Goal: Obtain resource: Download file/media

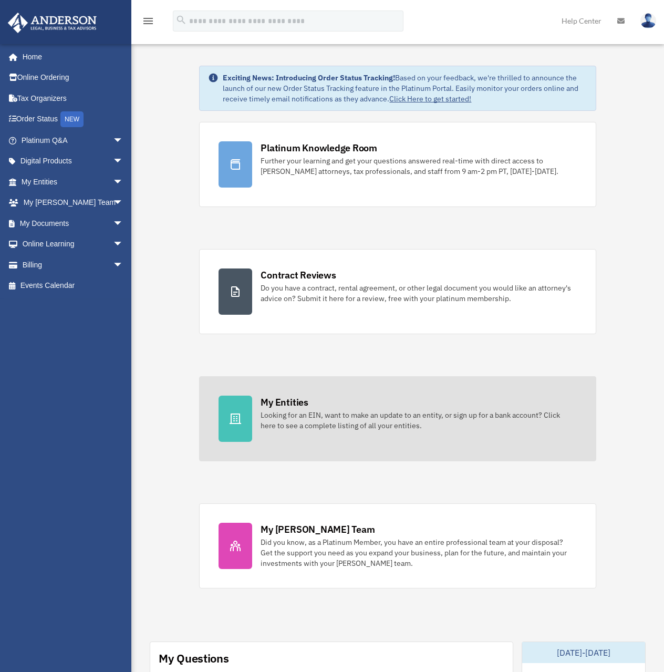
click at [238, 414] on icon at bounding box center [235, 418] width 13 height 13
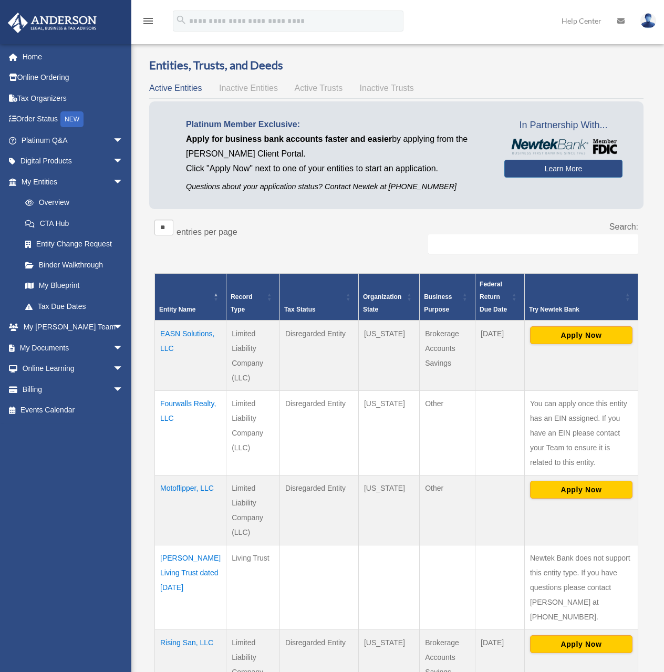
click at [190, 404] on td "Fourwalls Realty, LLC" at bounding box center [190, 432] width 71 height 85
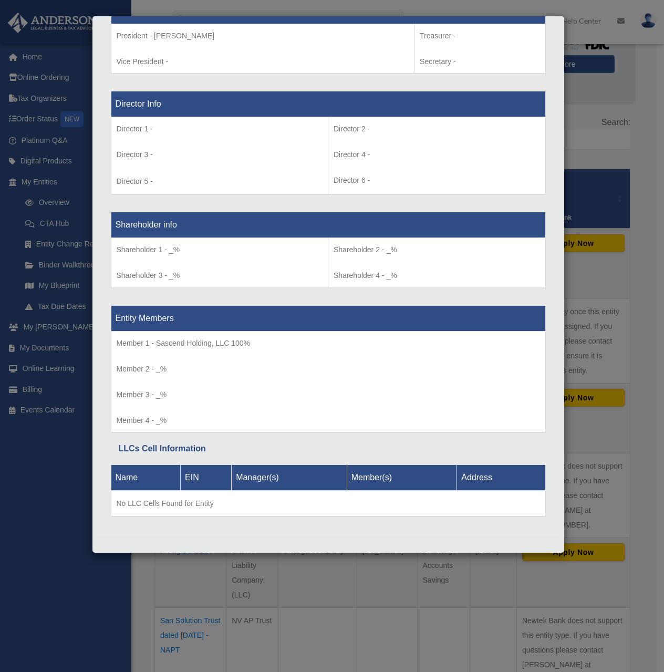
scroll to position [104, 0]
click at [628, 279] on div "Details × Articles Sent Organizational Date" at bounding box center [332, 336] width 664 height 672
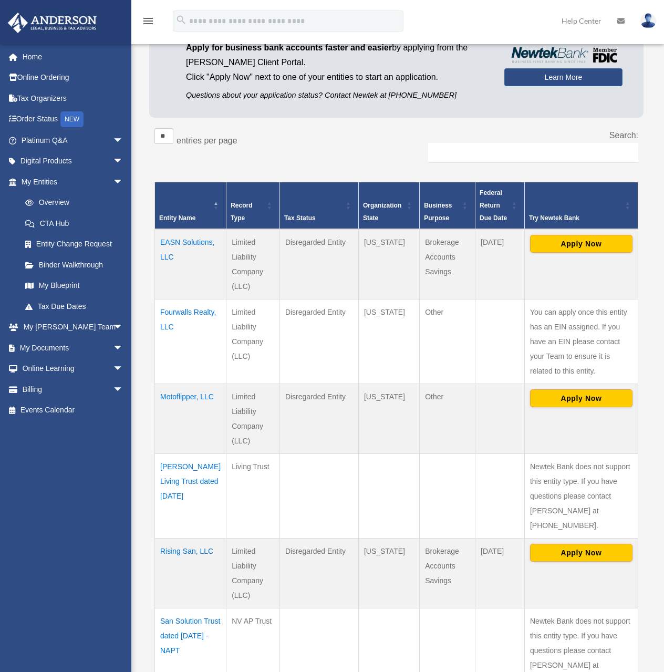
scroll to position [0, 0]
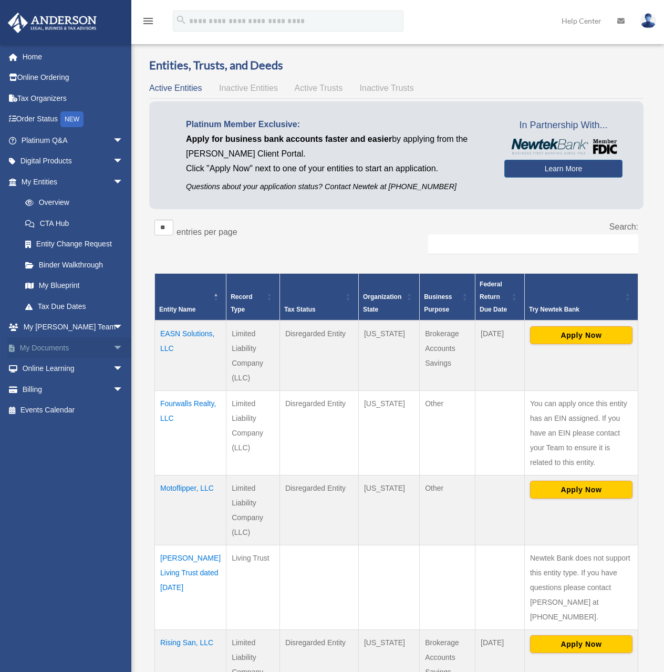
click at [55, 345] on link "My Documents arrow_drop_down" at bounding box center [73, 347] width 132 height 21
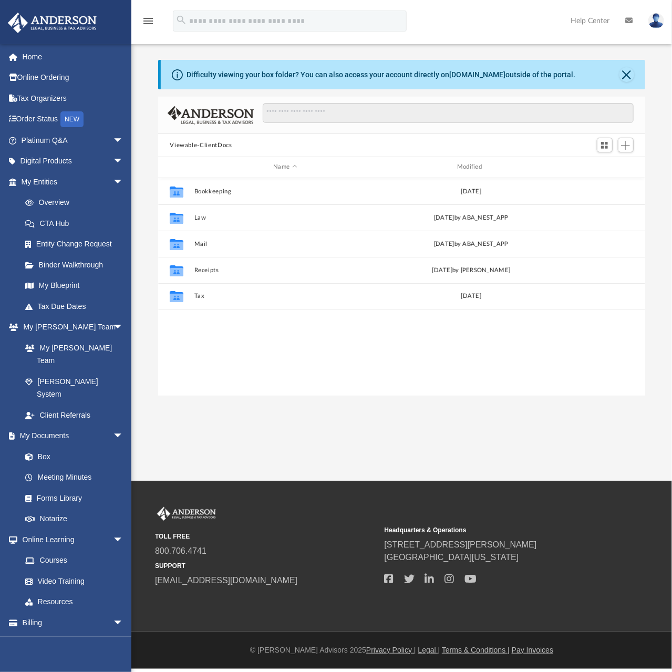
scroll to position [231, 478]
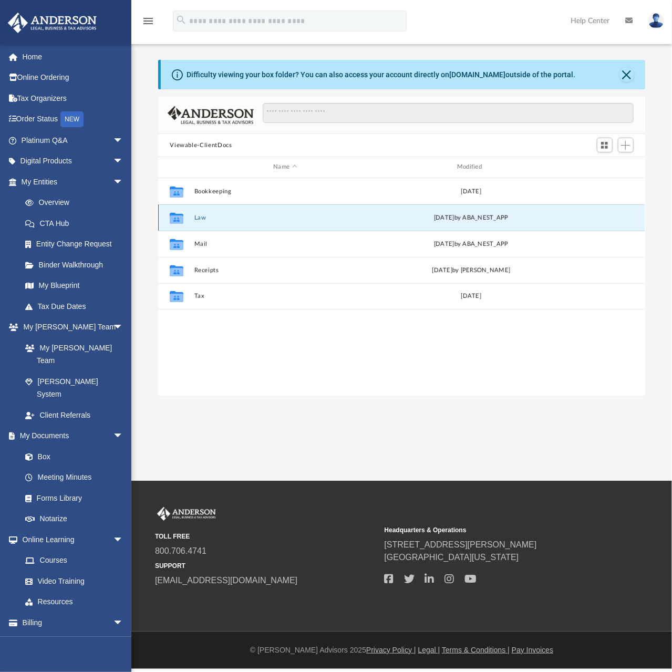
click at [203, 216] on button "Law" at bounding box center [285, 217] width 182 height 7
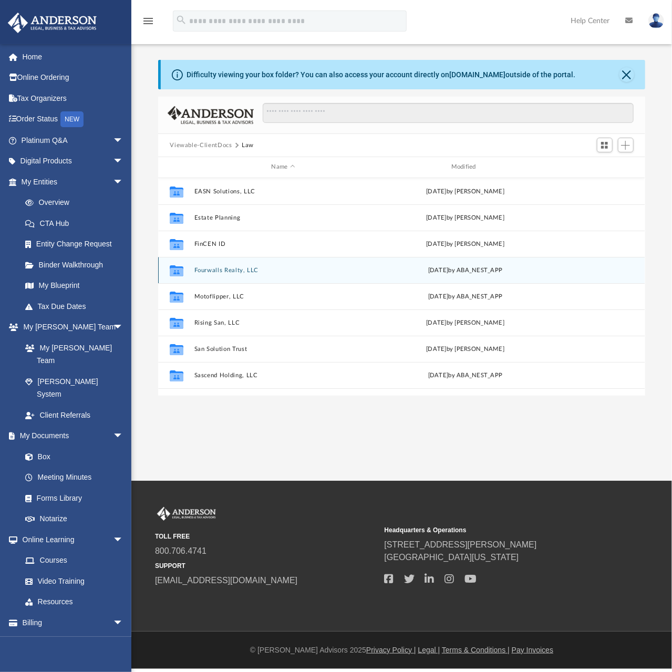
click at [215, 273] on button "Fourwalls Realty, LLC" at bounding box center [283, 270] width 178 height 7
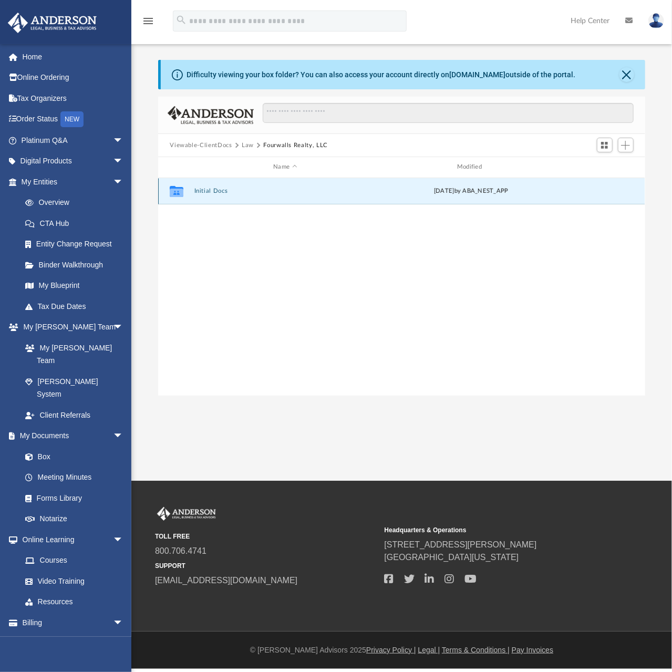
click at [217, 190] on button "Initial Docs" at bounding box center [285, 191] width 182 height 7
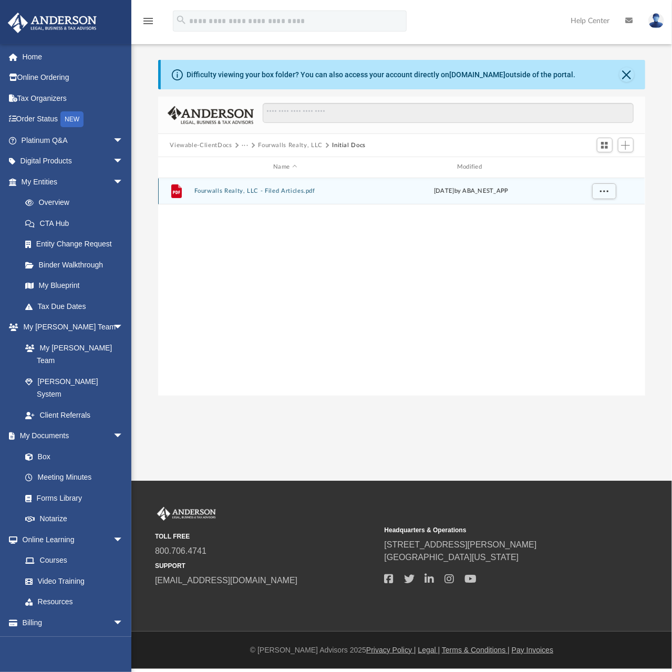
click at [222, 190] on button "Fourwalls Realty, LLC - Filed Articles.pdf" at bounding box center [285, 191] width 182 height 7
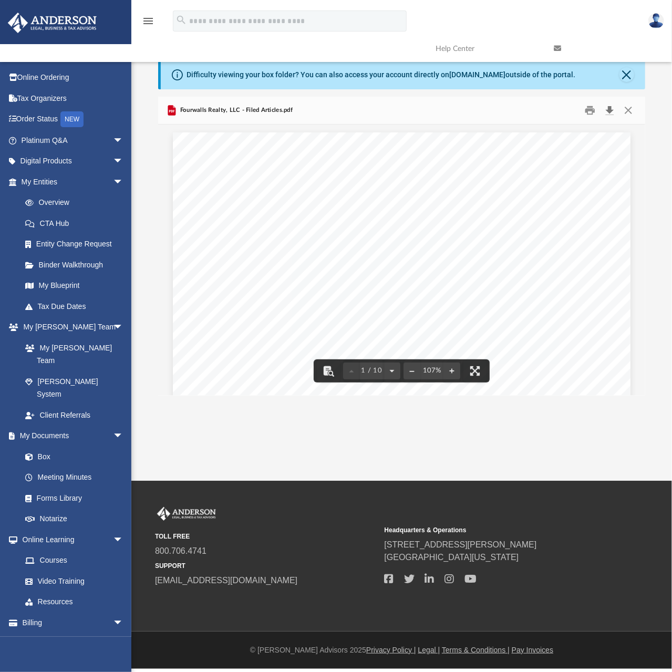
click at [611, 115] on button "Download" at bounding box center [609, 110] width 19 height 16
click at [58, 139] on link "Platinum Q&A arrow_drop_down" at bounding box center [73, 140] width 132 height 21
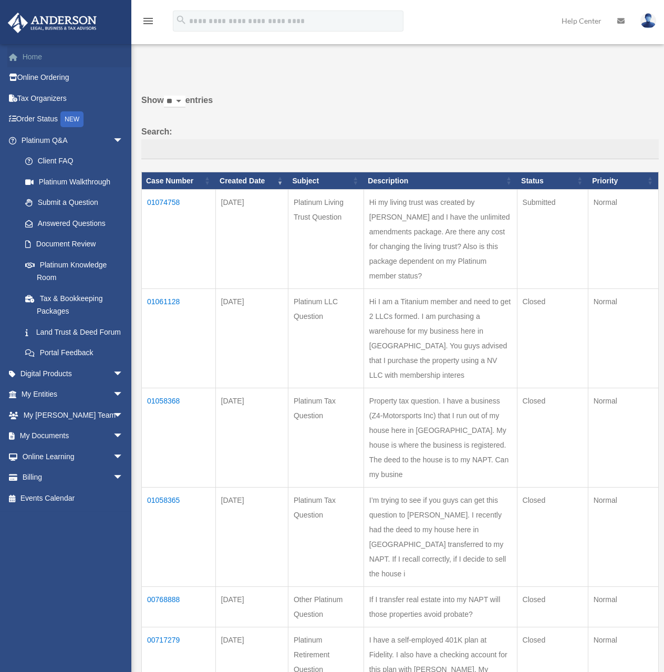
click at [25, 56] on link "Home" at bounding box center [73, 56] width 132 height 21
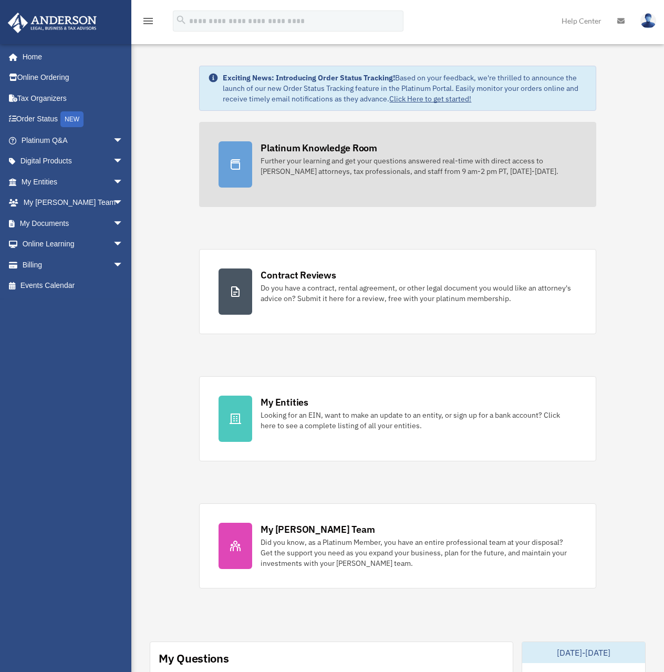
click at [230, 150] on div at bounding box center [236, 164] width 34 height 46
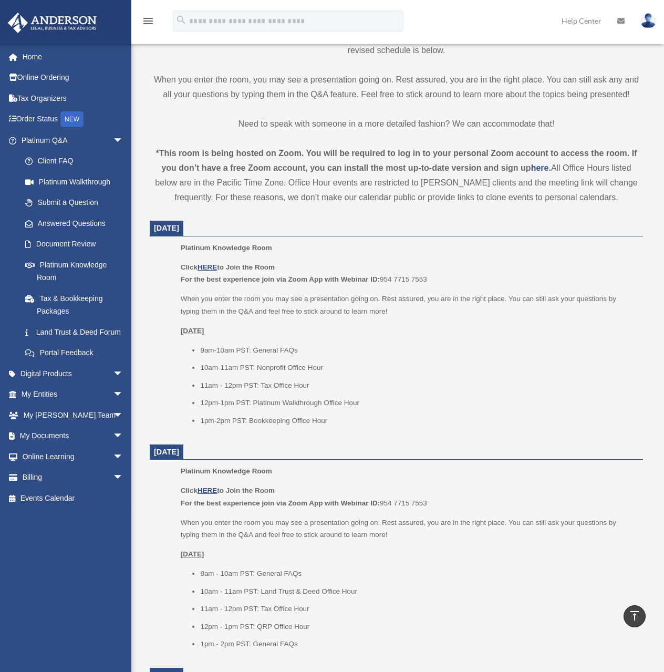
scroll to position [262, 0]
click at [209, 268] on u "HERE" at bounding box center [206, 267] width 19 height 8
